Goal: Navigation & Orientation: Find specific page/section

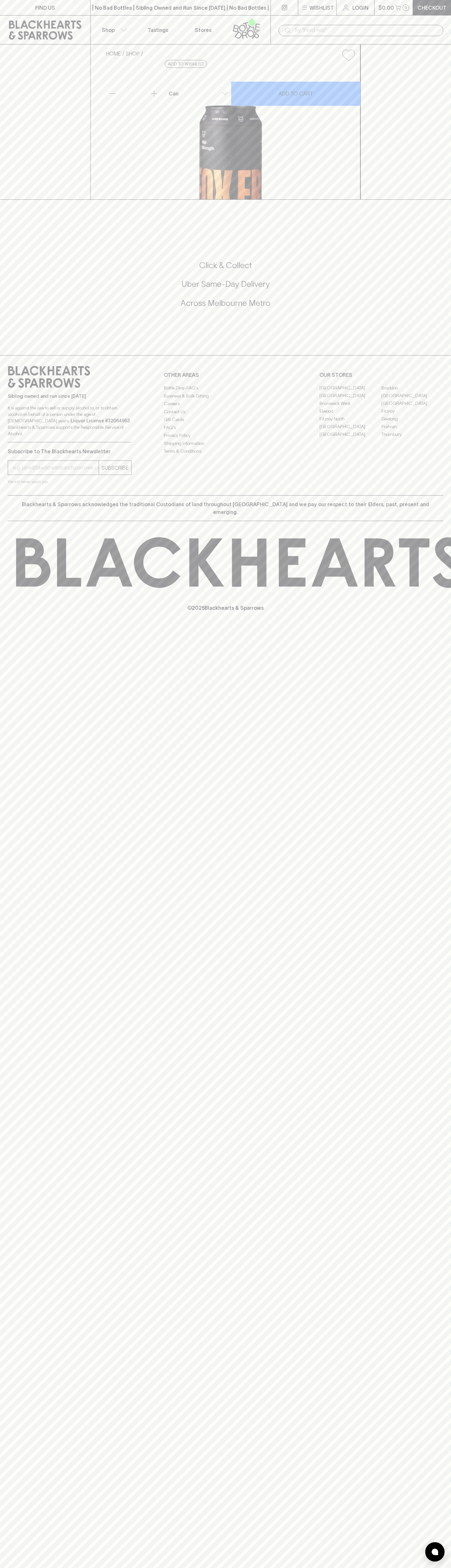
click at [138, 3] on div "| No Bad Bottles | Sibling Owned and Run Since [DATE] | No Bad Bottles | Siblin…" at bounding box center [180, 8] width 180 height 15
click at [448, 1035] on div "FIND US | No Bad Bottles | Sibling Owned and Run Since [DATE] | No Bad Bottles …" at bounding box center [225, 784] width 451 height 1568
click at [11, 1568] on html "FIND US | No Bad Bottles | Sibling Owned and Run Since [DATE] | No Bad Bottles …" at bounding box center [225, 784] width 451 height 1568
click at [8, 1023] on div "FIND US | No Bad Bottles | Sibling Owned and Run Since [DATE] | No Bad Bottles …" at bounding box center [225, 784] width 451 height 1568
